Goal: Transaction & Acquisition: Subscribe to service/newsletter

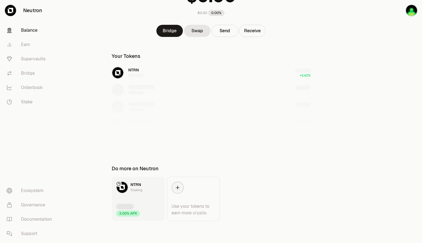
scroll to position [6, 0]
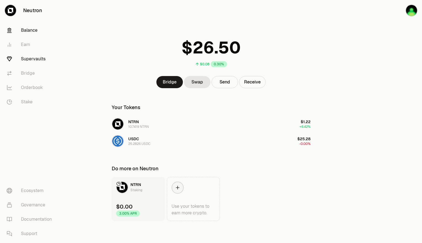
click at [29, 59] on link "Supervaults" at bounding box center [30, 59] width 57 height 14
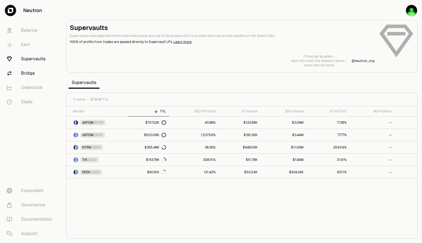
click at [27, 71] on link "Bridge" at bounding box center [30, 73] width 57 height 14
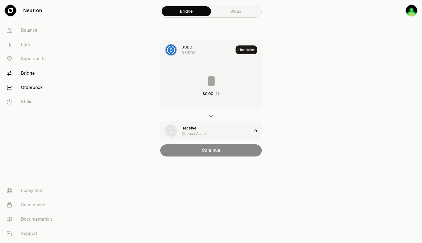
click at [36, 89] on link "Orderbook" at bounding box center [30, 88] width 57 height 14
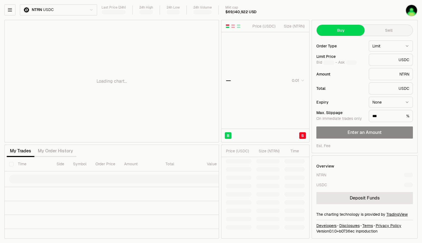
type input "********"
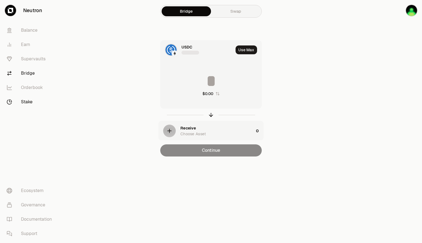
click at [28, 105] on link "Stake" at bounding box center [30, 102] width 57 height 14
click at [30, 101] on link "Stake" at bounding box center [30, 102] width 57 height 14
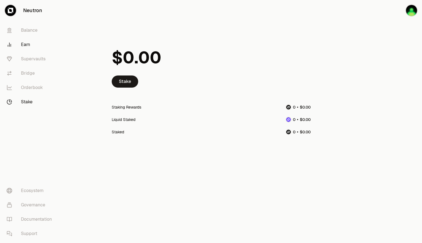
click at [21, 41] on link "Earn" at bounding box center [30, 45] width 57 height 14
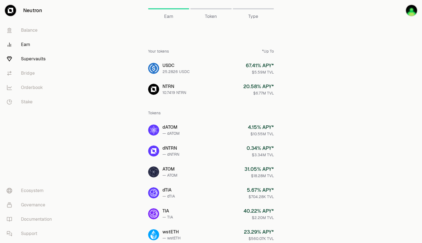
click at [31, 58] on link "Supervaults" at bounding box center [30, 59] width 57 height 14
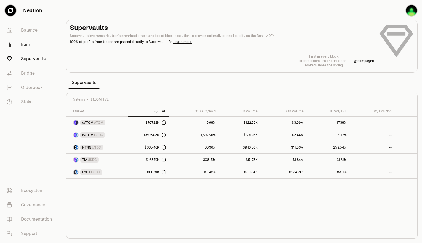
click at [29, 46] on link "Earn" at bounding box center [30, 45] width 57 height 14
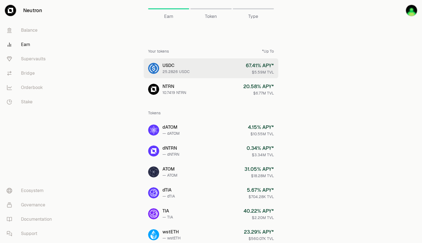
click at [222, 70] on link "USDC 25.2826 USDC 67.41 % APY* $5.59M TVL" at bounding box center [211, 68] width 135 height 20
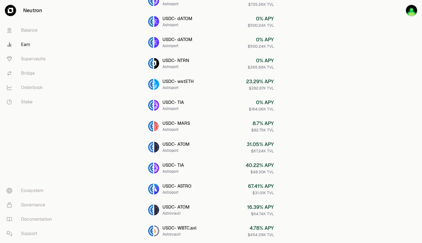
scroll to position [22, 0]
